Goal: Book appointment/travel/reservation

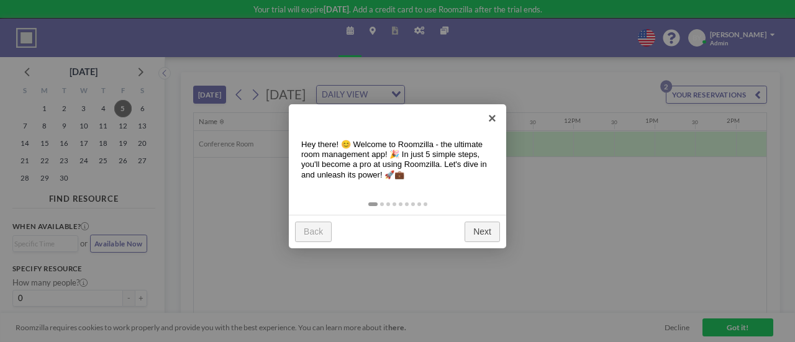
scroll to position [0, 767]
click at [489, 115] on link "×" at bounding box center [492, 118] width 28 height 28
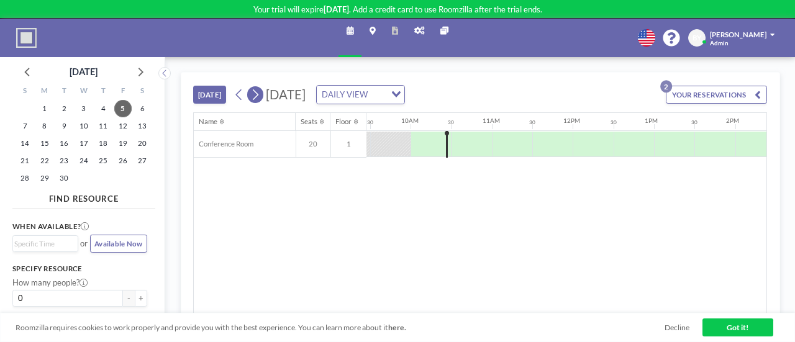
click at [253, 96] on icon at bounding box center [254, 94] width 9 height 15
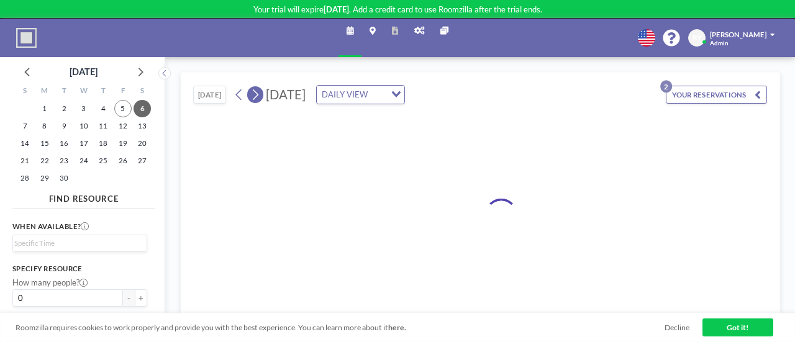
click at [253, 96] on icon at bounding box center [254, 94] width 9 height 15
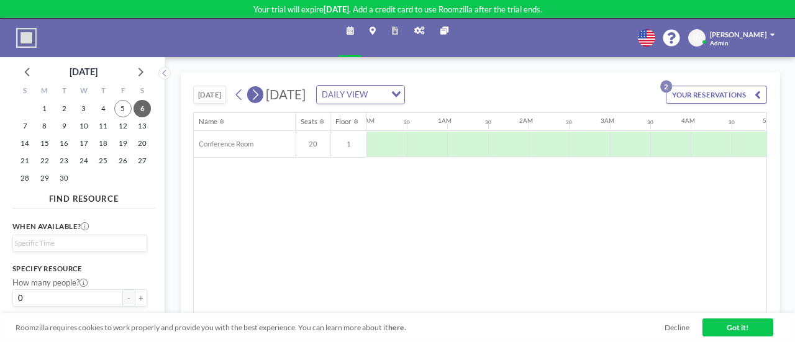
scroll to position [0, 0]
click at [253, 96] on icon at bounding box center [254, 94] width 9 height 15
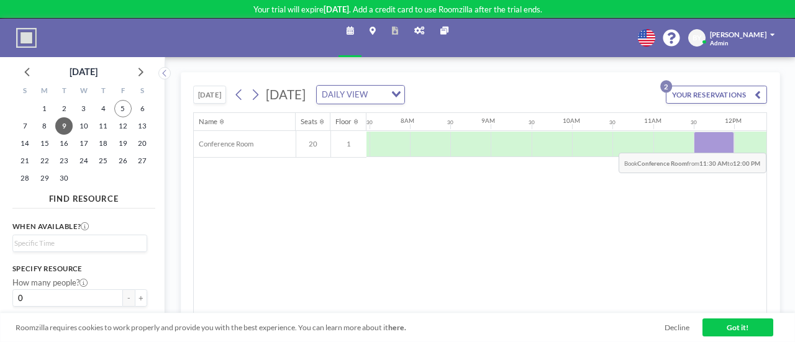
click at [699, 142] on div at bounding box center [714, 144] width 40 height 25
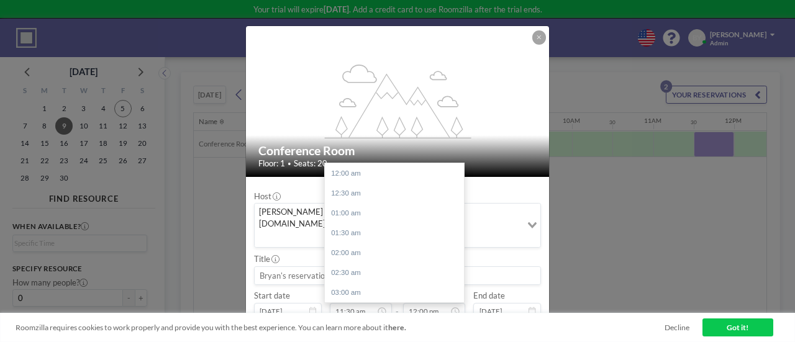
scroll to position [477, 0]
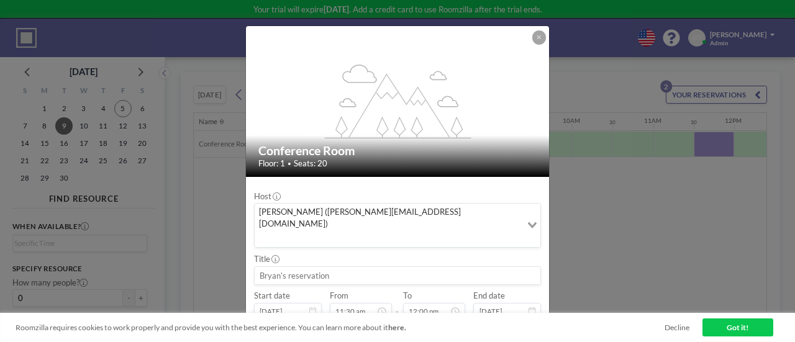
click at [321, 267] on input at bounding box center [398, 275] width 286 height 17
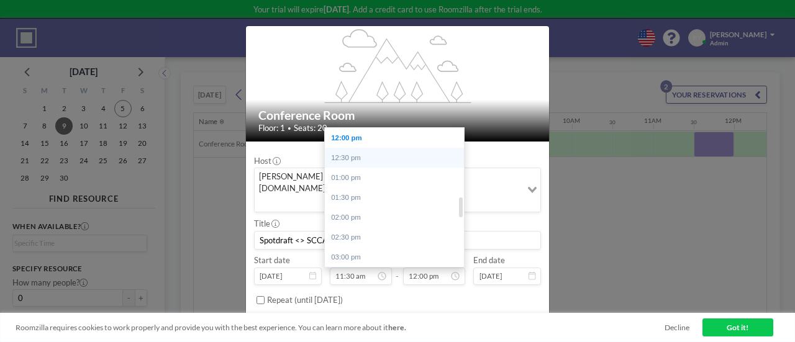
type input "Spotdraft <> SCCA"
click at [409, 148] on div "12:30 pm" at bounding box center [397, 158] width 145 height 20
type input "12:30 pm"
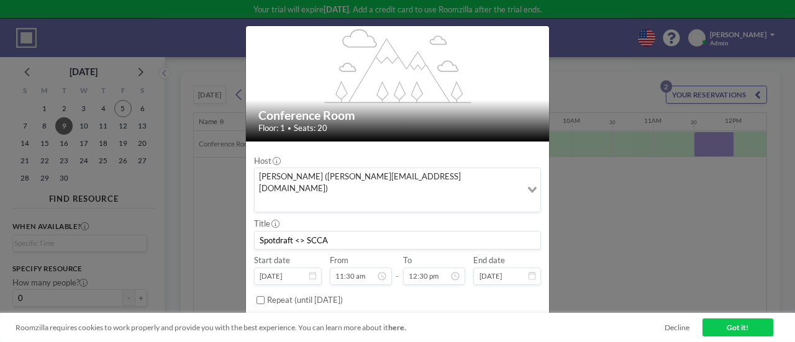
scroll to position [497, 0]
click at [503, 317] on button "BOOK NOW" at bounding box center [515, 325] width 51 height 17
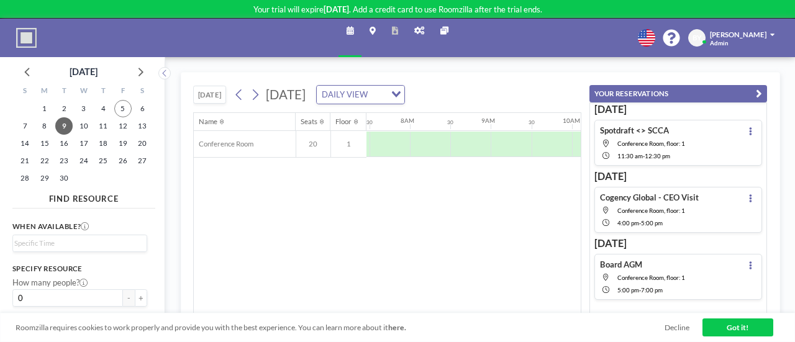
click at [748, 324] on link "Got it!" at bounding box center [738, 327] width 71 height 17
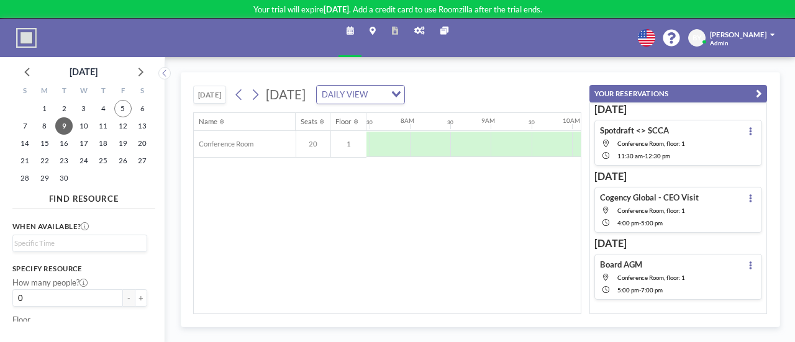
click at [759, 91] on icon "button" at bounding box center [759, 94] width 6 height 12
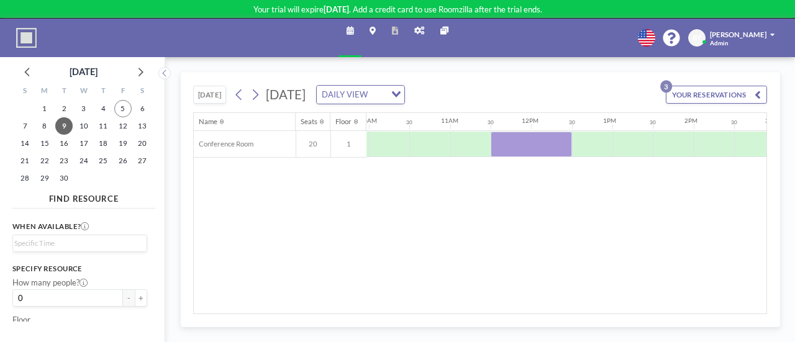
scroll to position [0, 851]
